Goal: Task Accomplishment & Management: Use online tool/utility

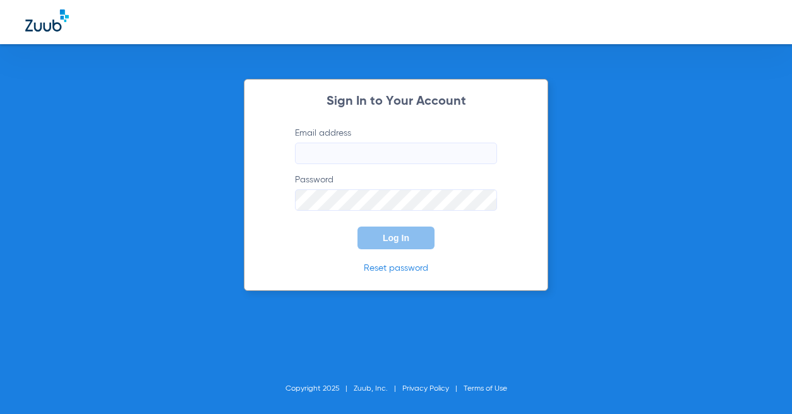
type input "[EMAIL_ADDRESS][DOMAIN_NAME]"
click at [395, 227] on form "Email address [EMAIL_ADDRESS][DOMAIN_NAME] Password Log In" at bounding box center [396, 188] width 240 height 123
click at [400, 236] on span "Log In" at bounding box center [396, 238] width 27 height 10
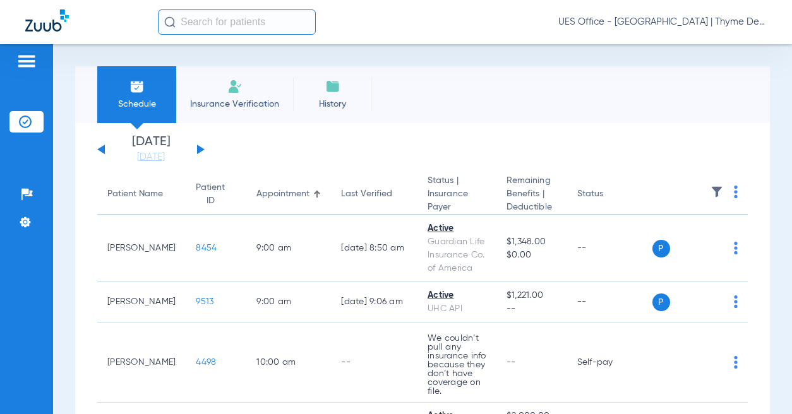
click at [229, 107] on span "Insurance Verification" at bounding box center [235, 104] width 98 height 13
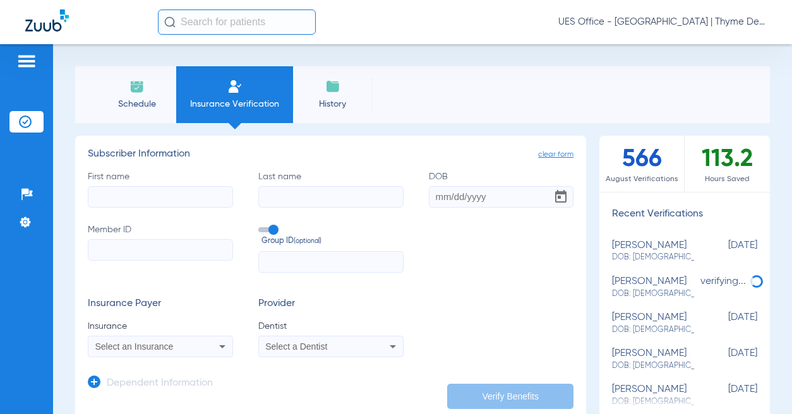
click at [204, 28] on input "text" at bounding box center [237, 21] width 158 height 25
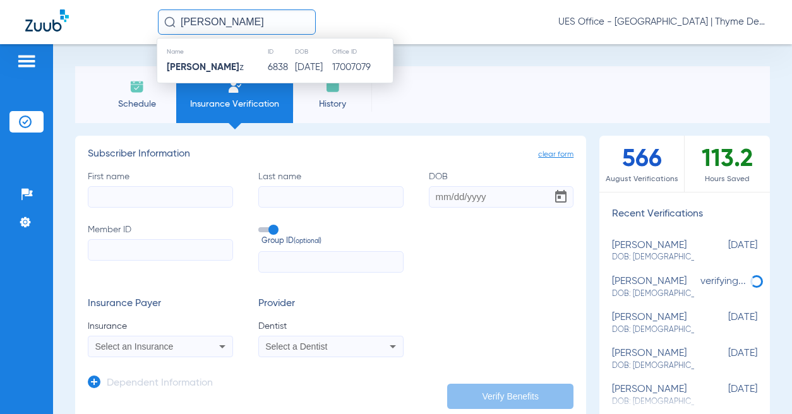
type input "[PERSON_NAME]"
click at [231, 57] on th "Name" at bounding box center [212, 52] width 110 height 14
click at [231, 73] on td "[PERSON_NAME] z" at bounding box center [212, 68] width 110 height 18
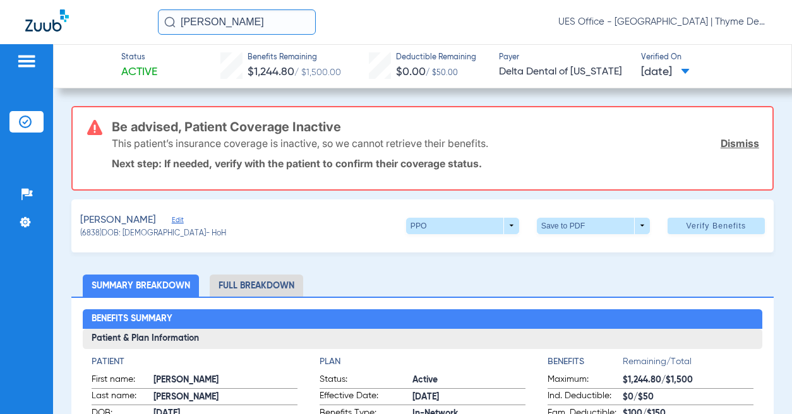
click at [147, 215] on div "[PERSON_NAME] Edit" at bounding box center [153, 221] width 146 height 16
click at [172, 220] on span "Edit" at bounding box center [177, 222] width 11 height 12
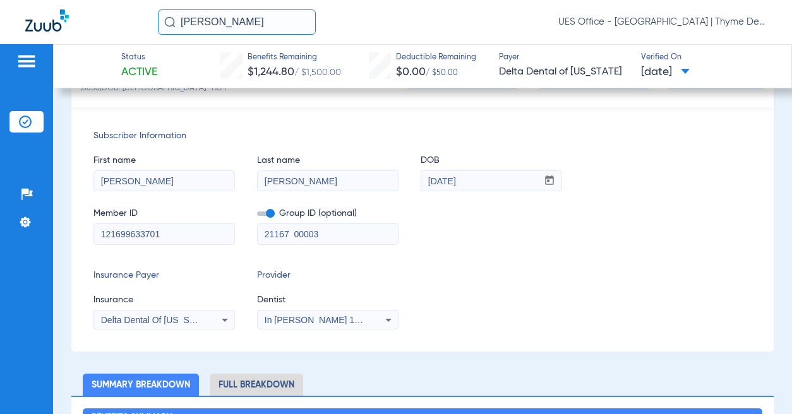
scroll to position [189, 0]
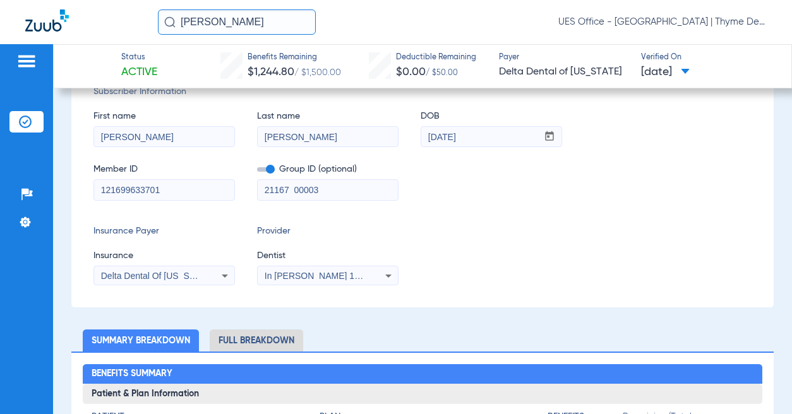
click at [138, 195] on input "121699633701" at bounding box center [164, 190] width 140 height 20
click at [131, 189] on input "121699633701" at bounding box center [164, 190] width 140 height 20
paste input "W294394078"
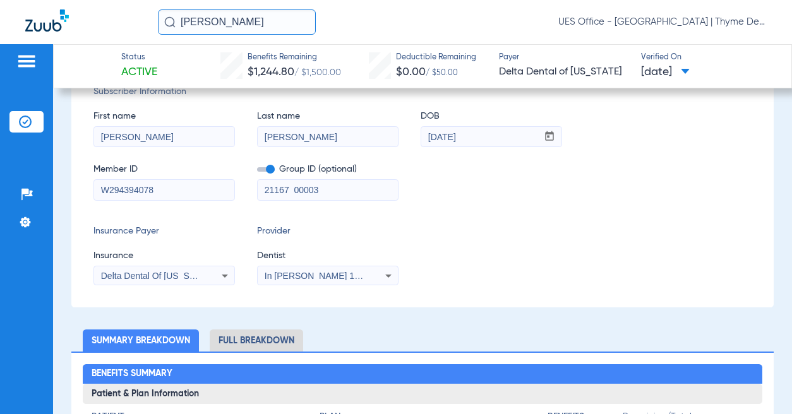
type input "W294394078"
click at [270, 172] on span at bounding box center [266, 169] width 18 height 4
click at [257, 172] on input "checkbox" at bounding box center [257, 172] width 0 height 0
drag, startPoint x: 267, startPoint y: 193, endPoint x: 246, endPoint y: 191, distance: 20.9
click at [246, 191] on div "Member ID W294394078 Group ID (optional) 21167 00003" at bounding box center [422, 176] width 658 height 49
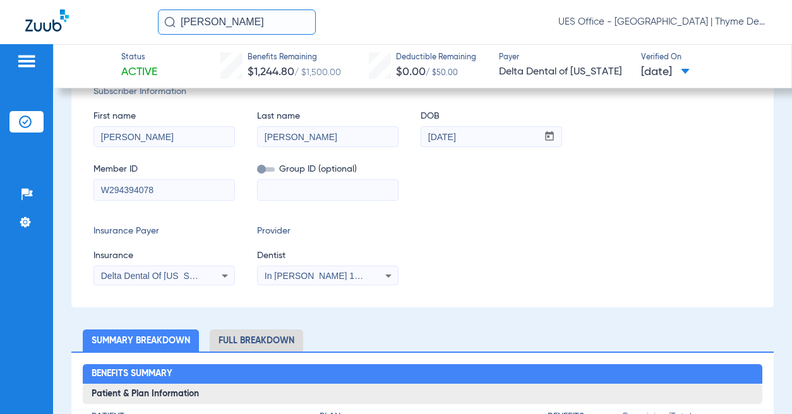
click at [175, 276] on span "Delta Dental Of [US_STATE]" at bounding box center [157, 276] width 112 height 10
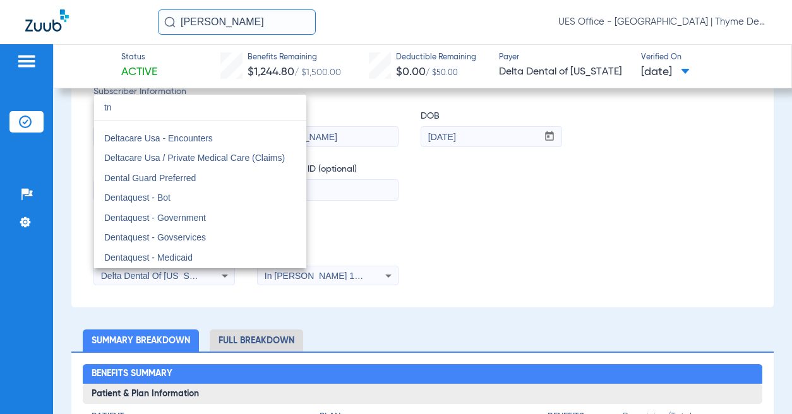
scroll to position [0, 0]
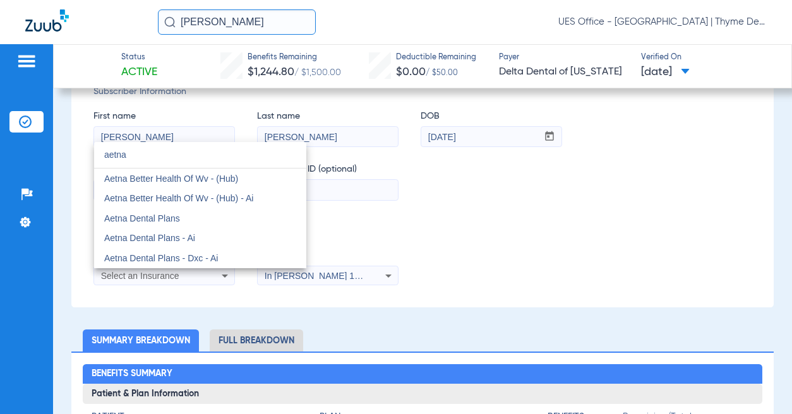
type input "aetna"
click at [163, 218] on span "Aetna Dental Plans" at bounding box center [142, 218] width 76 height 10
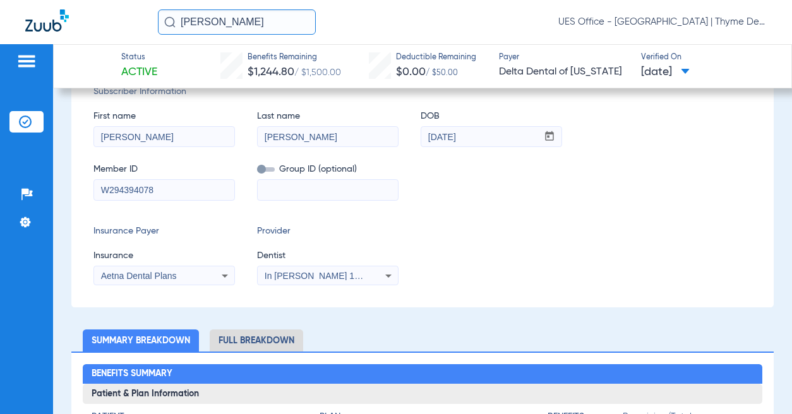
click at [307, 267] on mat-select "In [PERSON_NAME] 1205114618" at bounding box center [327, 276] width 141 height 20
click at [506, 247] on div "Insurance Payer Insurance Aetna Dental Plans Provider Dentist In [PERSON_NAME] …" at bounding box center [422, 255] width 658 height 61
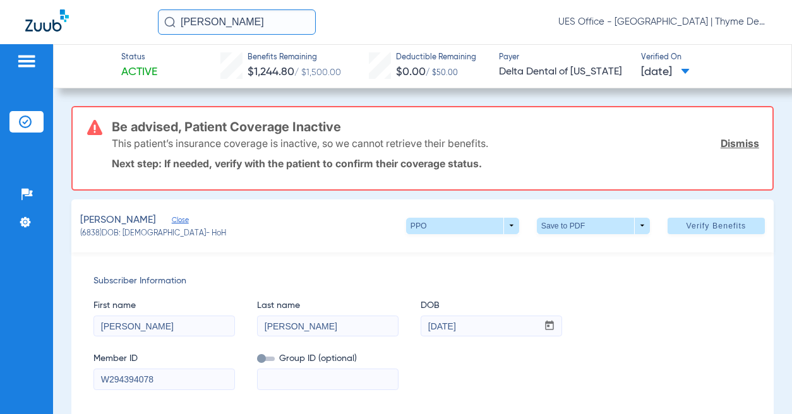
click at [701, 229] on span "Verify Benefits" at bounding box center [716, 226] width 60 height 10
